Goal: Task Accomplishment & Management: Use online tool/utility

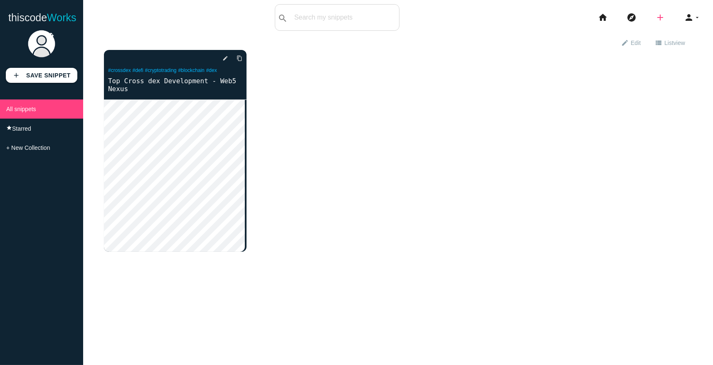
click at [657, 10] on icon "add" at bounding box center [661, 17] width 10 height 27
click at [19, 151] on span "+ New Collection" at bounding box center [28, 147] width 44 height 7
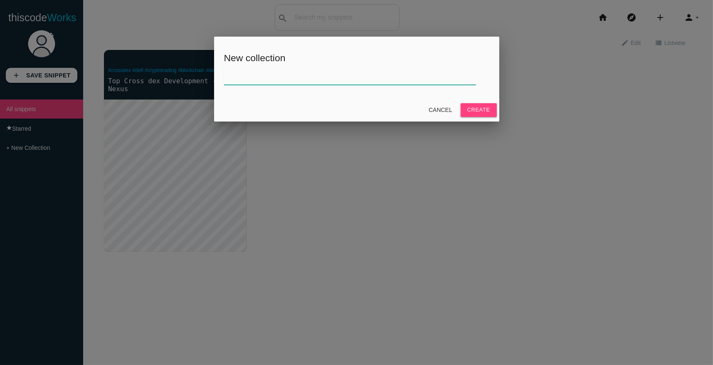
click at [346, 83] on input "text" at bounding box center [350, 76] width 252 height 18
click at [475, 110] on button "Create" at bounding box center [479, 109] width 36 height 13
